Goal: Transaction & Acquisition: Download file/media

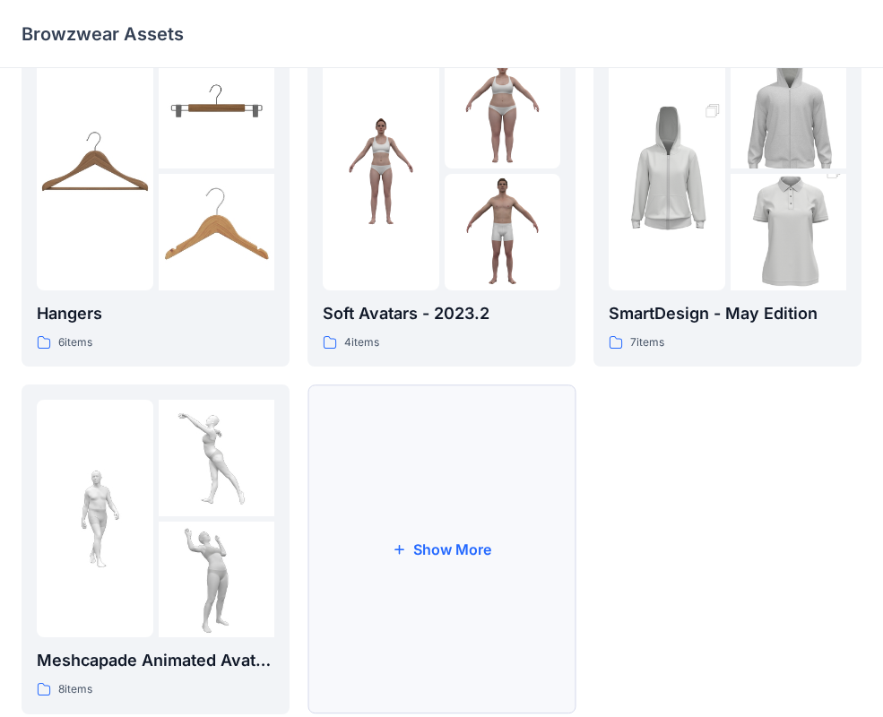
click at [394, 494] on button "Show More" at bounding box center [441, 550] width 268 height 330
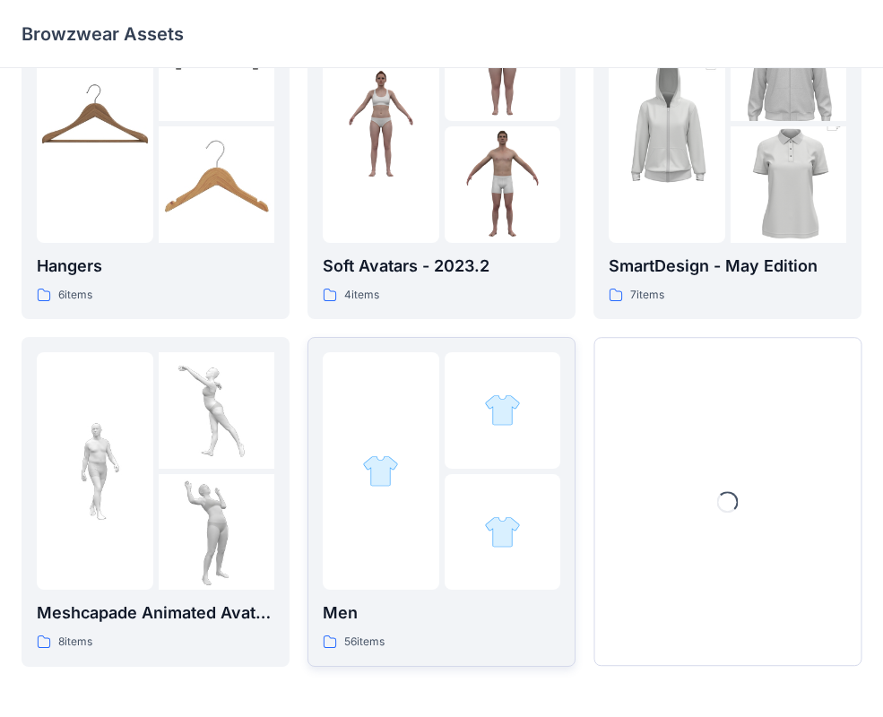
click at [420, 492] on div at bounding box center [381, 471] width 117 height 238
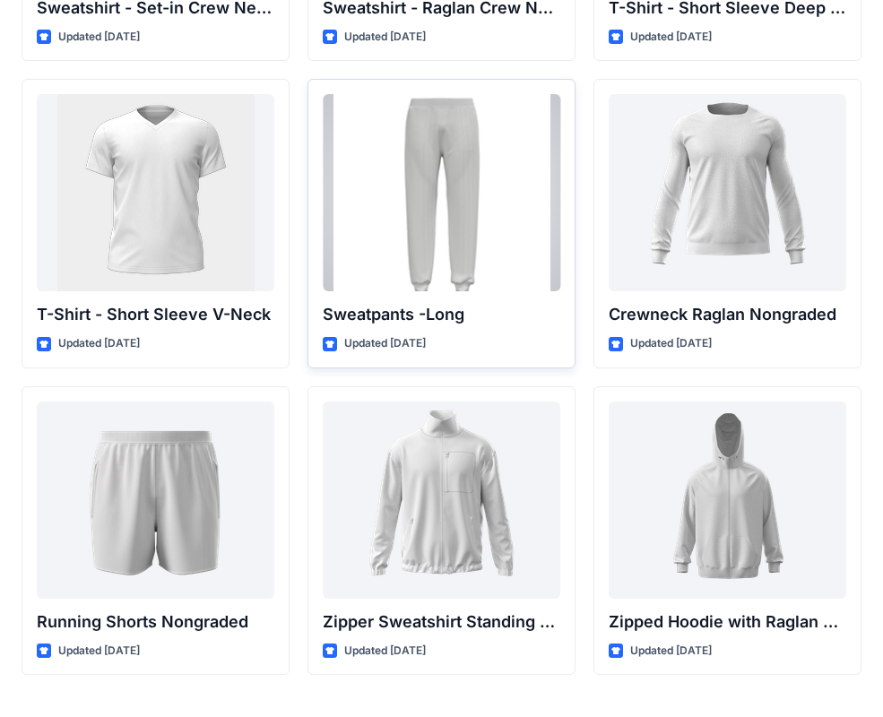
scroll to position [1897, 0]
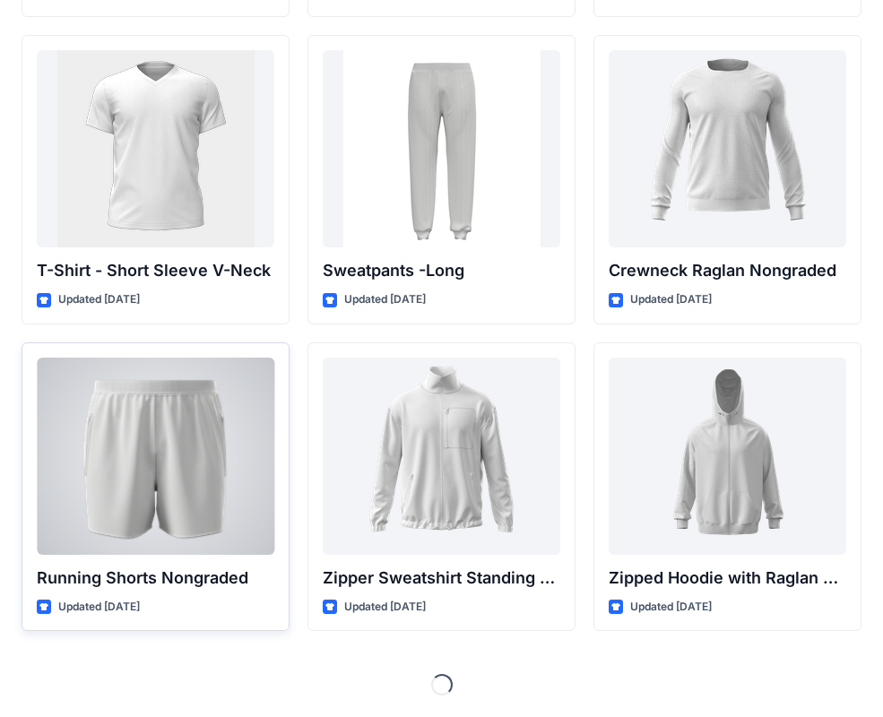
click at [209, 448] on div at bounding box center [156, 456] width 238 height 197
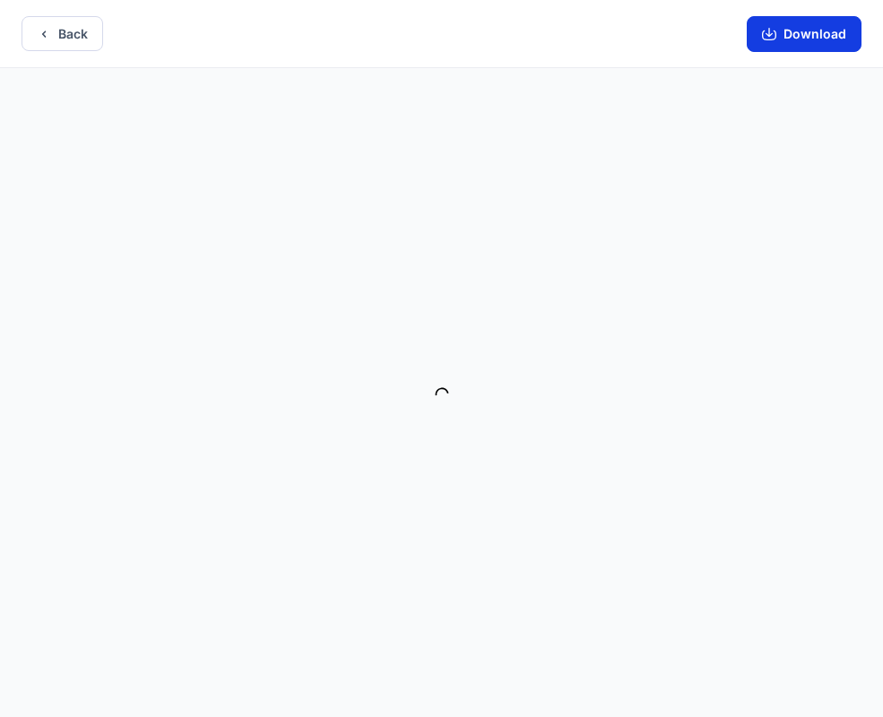
click at [853, 35] on button "Download" at bounding box center [804, 34] width 115 height 36
